Goal: Task Accomplishment & Management: Complete application form

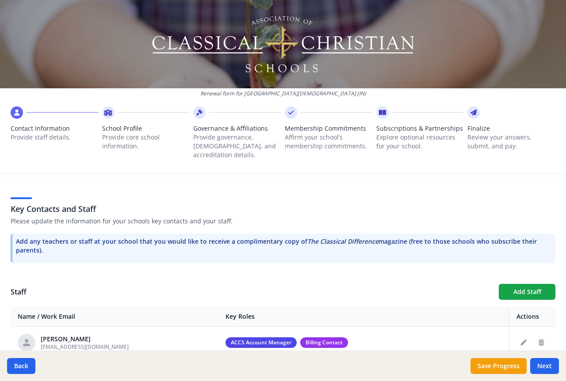
scroll to position [221, 0]
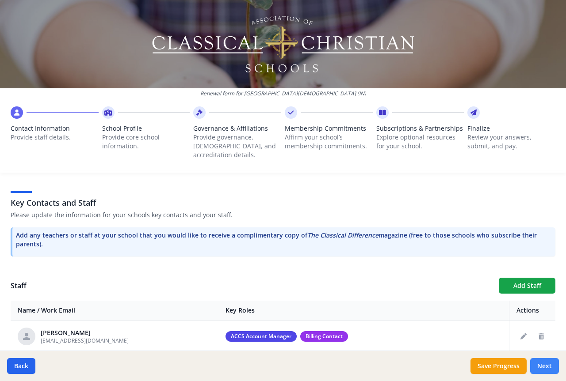
click at [541, 364] on button "Next" at bounding box center [544, 366] width 29 height 16
type input "[PHONE_NUMBER]"
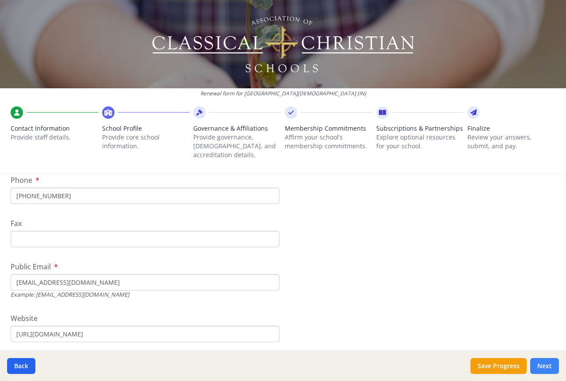
click at [541, 364] on button "Next" at bounding box center [544, 366] width 29 height 16
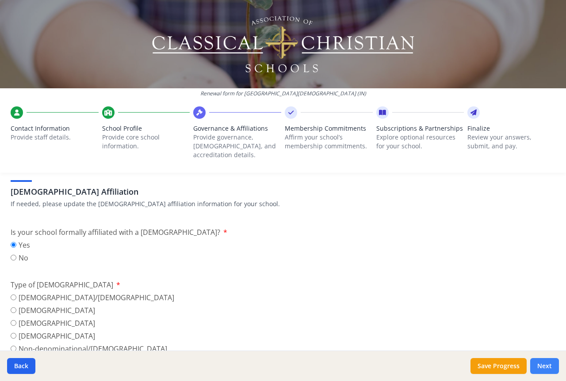
click at [541, 364] on button "Next" at bounding box center [544, 366] width 29 height 16
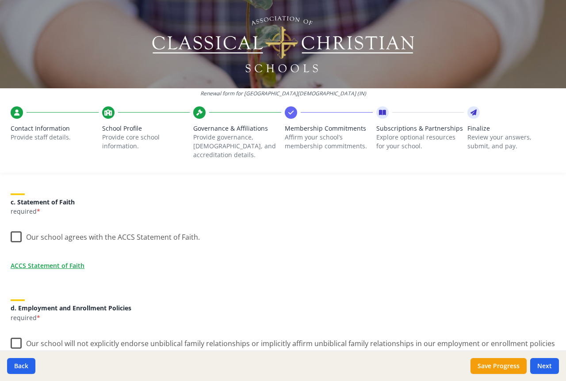
scroll to position [265, 0]
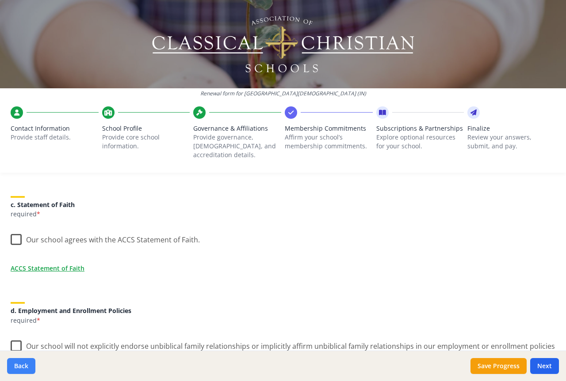
click at [23, 364] on button "Back" at bounding box center [21, 366] width 28 height 16
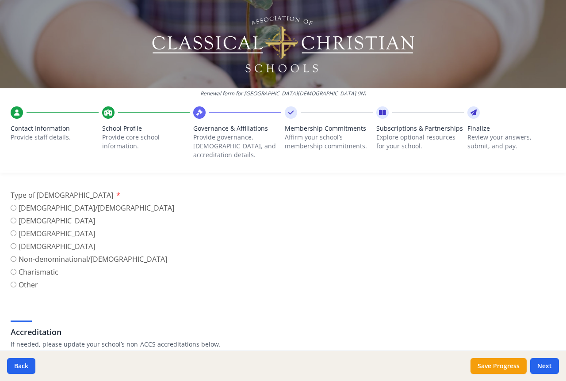
scroll to position [309, 0]
click at [14, 245] on input "[DEMOGRAPHIC_DATA]" at bounding box center [14, 248] width 6 height 6
radio input "true"
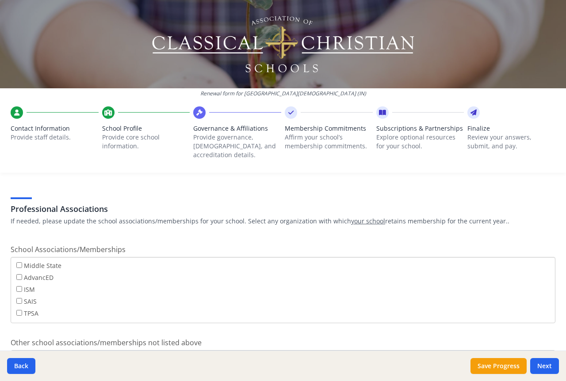
scroll to position [663, 0]
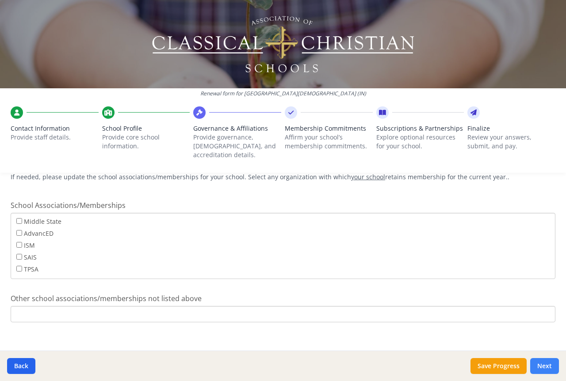
click at [543, 365] on button "Next" at bounding box center [544, 366] width 29 height 16
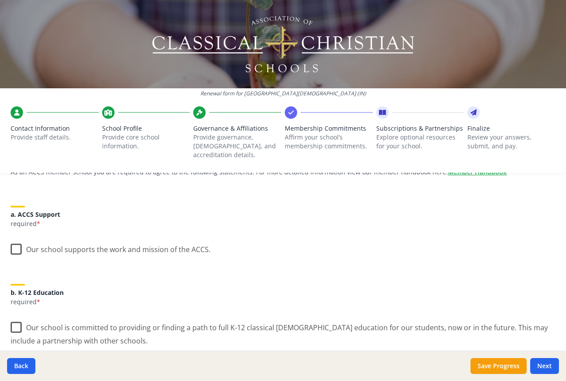
scroll to position [88, 0]
click at [15, 242] on label "Our school supports the work and mission of the ACCS." at bounding box center [111, 247] width 200 height 19
click at [0, 0] on input "Our school supports the work and mission of the ACCS." at bounding box center [0, 0] width 0 height 0
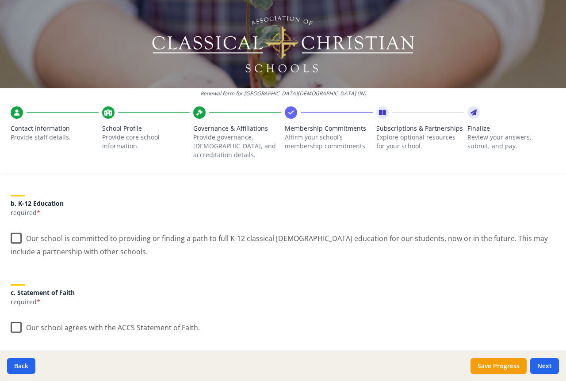
scroll to position [177, 0]
click at [19, 228] on label "Our school is committed to providing or finding a path to full K-12 classical […" at bounding box center [283, 243] width 545 height 30
click at [0, 0] on input "Our school is committed to providing or finding a path to full K-12 classical […" at bounding box center [0, 0] width 0 height 0
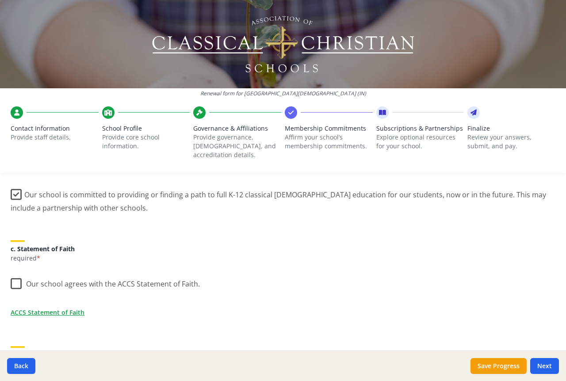
scroll to position [265, 0]
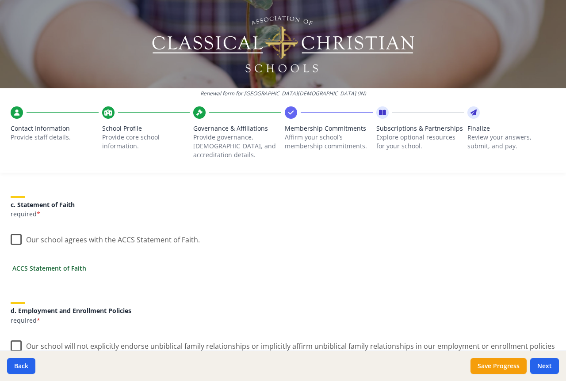
click at [42, 264] on link "ACCS Statement of Faith" at bounding box center [49, 268] width 74 height 9
click at [16, 233] on label "Our school agrees with the ACCS Statement of Faith." at bounding box center [105, 238] width 189 height 19
click at [0, 0] on input "Our school agrees with the ACCS Statement of Faith." at bounding box center [0, 0] width 0 height 0
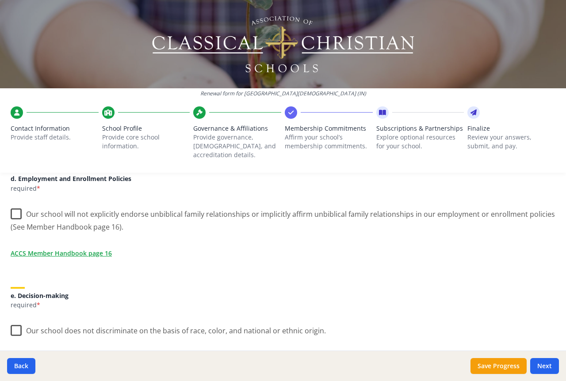
scroll to position [398, 0]
click at [19, 204] on label "Our school will not explicitly endorse unbiblical family relationships or impli…" at bounding box center [283, 217] width 545 height 30
click at [0, 0] on input "Our school will not explicitly endorse unbiblical family relationships or impli…" at bounding box center [0, 0] width 0 height 0
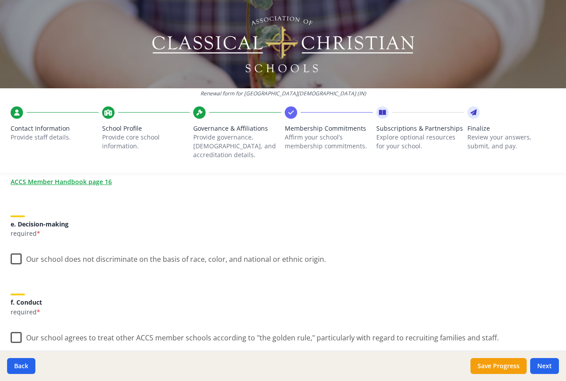
scroll to position [486, 0]
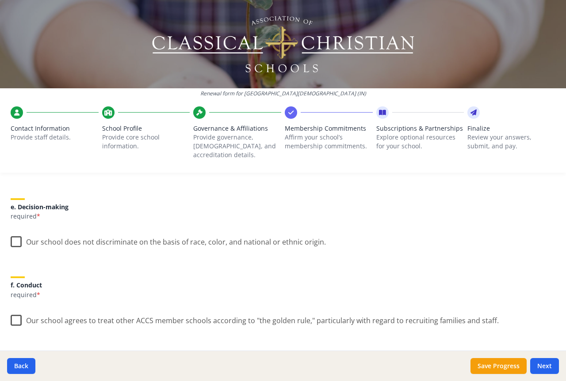
click at [15, 232] on label "Our school does not discriminate on the basis of race, color, and national or e…" at bounding box center [168, 240] width 315 height 19
click at [0, 0] on input "Our school does not discriminate on the basis of race, color, and national or e…" at bounding box center [0, 0] width 0 height 0
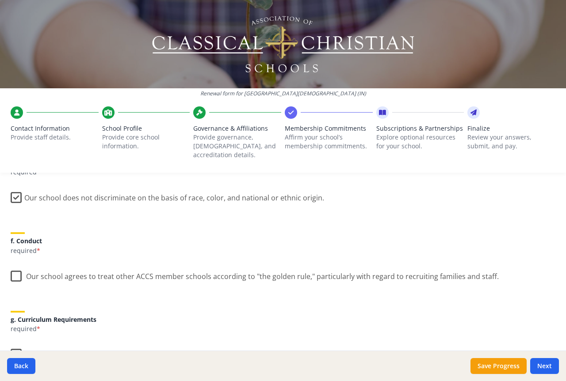
scroll to position [575, 0]
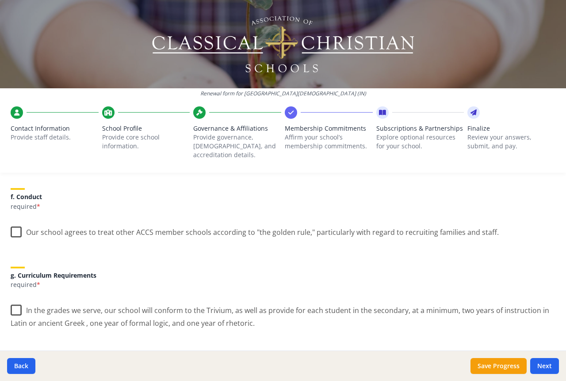
click at [17, 222] on label "Our school agrees to treat other ACCS member schools according to "the golden r…" at bounding box center [255, 230] width 488 height 19
click at [0, 0] on input "Our school agrees to treat other ACCS member schools according to "the golden r…" at bounding box center [0, 0] width 0 height 0
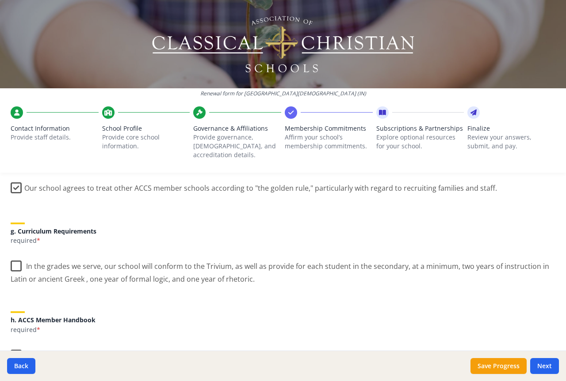
scroll to position [663, 0]
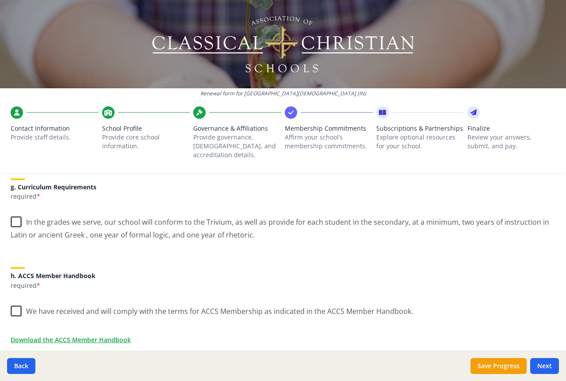
click at [16, 214] on label "In the grades we serve, our school will conform to the Trivium, as well as prov…" at bounding box center [283, 226] width 545 height 30
click at [0, 0] on input "In the grades we serve, our school will conform to the Trivium, as well as prov…" at bounding box center [0, 0] width 0 height 0
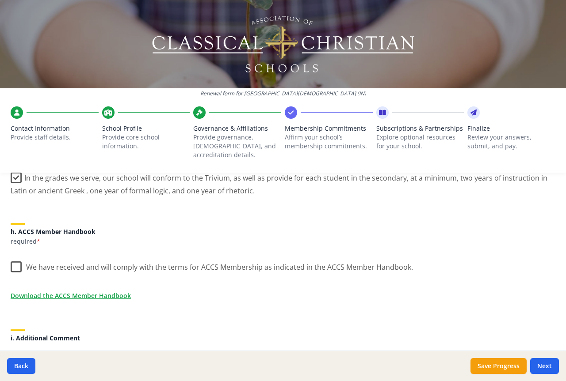
scroll to position [751, 0]
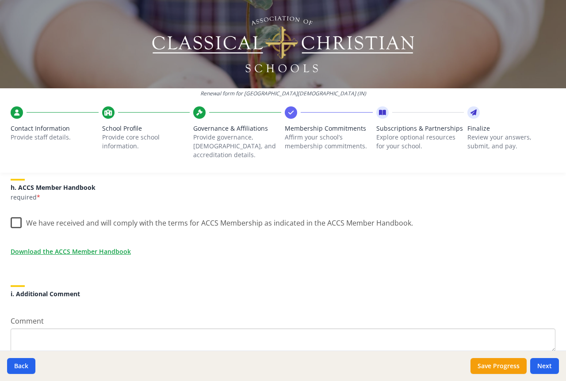
click at [13, 216] on label "We have received and will comply with the terms for ACCS Membership as indicate…" at bounding box center [212, 221] width 402 height 19
click at [0, 0] on input "We have received and will comply with the terms for ACCS Membership as indicate…" at bounding box center [0, 0] width 0 height 0
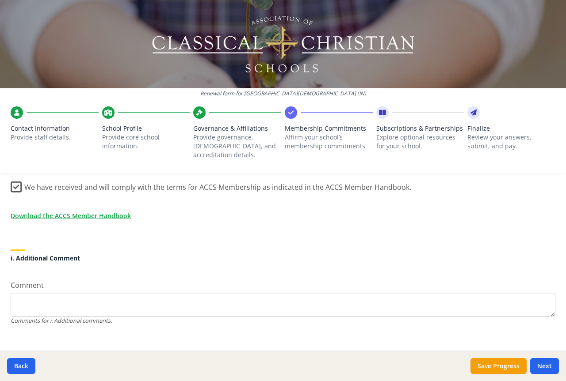
scroll to position [790, 0]
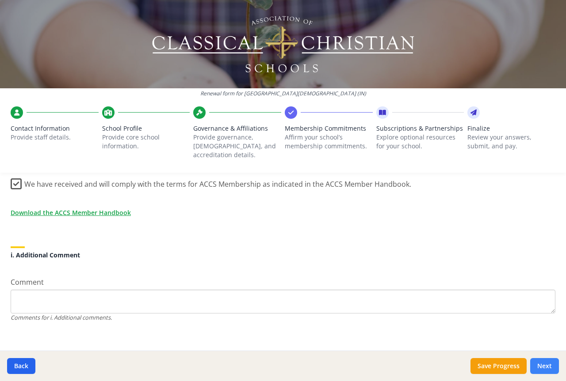
click at [548, 363] on button "Next" at bounding box center [544, 366] width 29 height 16
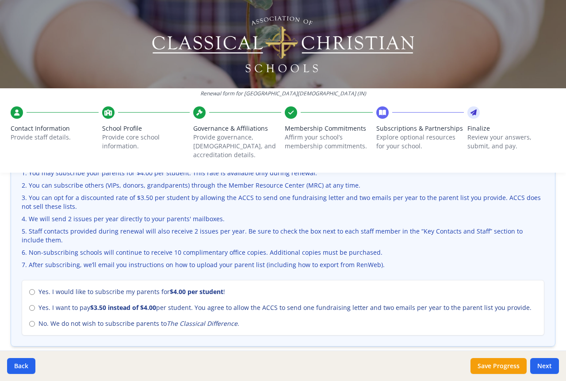
scroll to position [354, 0]
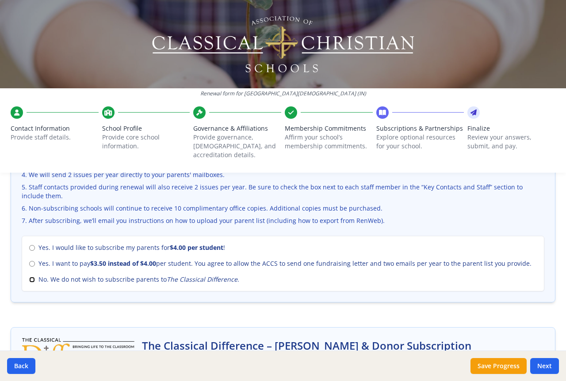
click at [31, 277] on input "No. We do not wish to subscribe parents to The Classical Difference ." at bounding box center [32, 280] width 6 height 6
radio input "true"
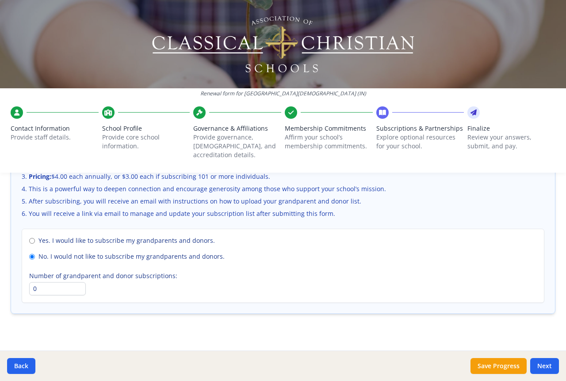
scroll to position [629, 0]
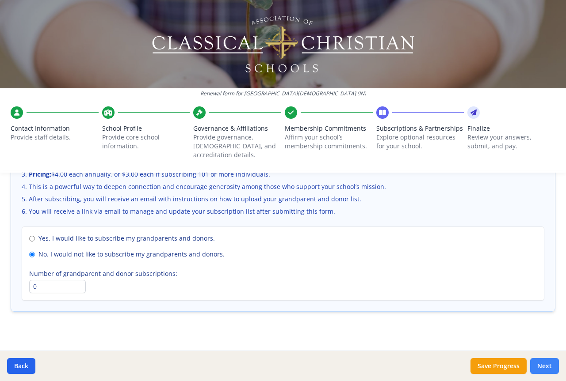
click at [544, 366] on button "Next" at bounding box center [544, 366] width 29 height 16
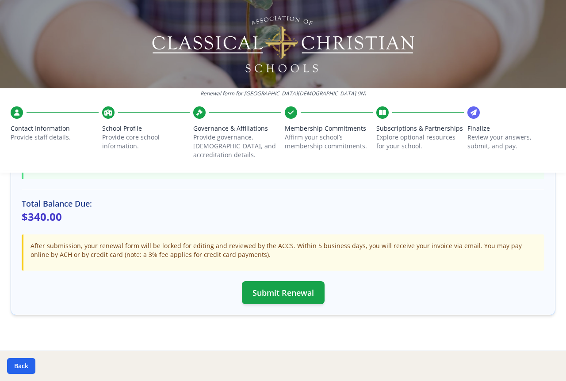
scroll to position [255, 0]
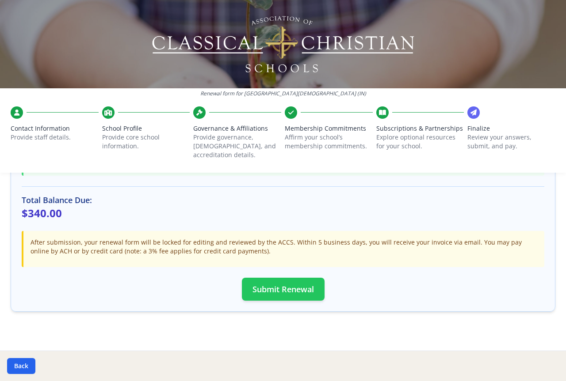
click at [275, 280] on button "Submit Renewal" at bounding box center [283, 289] width 83 height 23
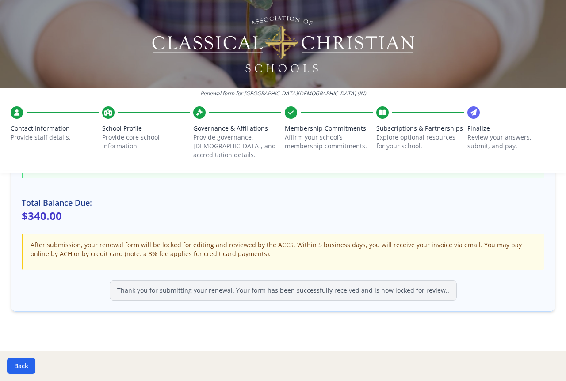
scroll to position [0, 0]
